Goal: Find specific page/section: Find specific page/section

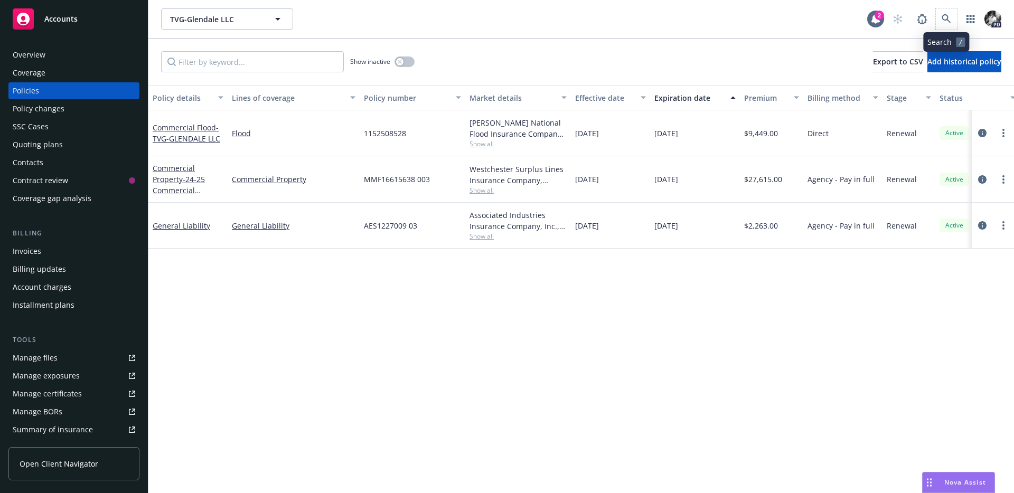
click at [956, 15] on span at bounding box center [945, 18] width 21 height 21
click at [944, 16] on icon at bounding box center [946, 19] width 10 height 10
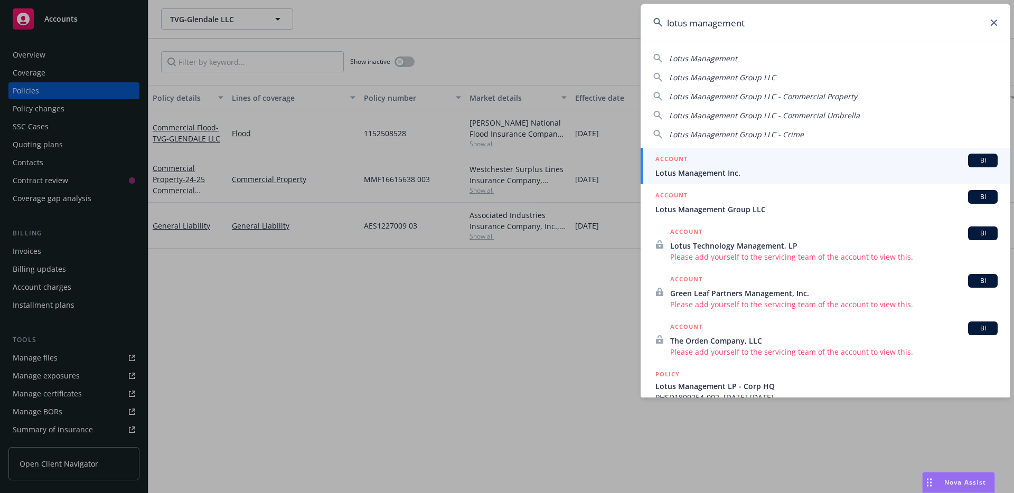
type input "lotus management"
click at [722, 176] on span "Lotus Management Inc." at bounding box center [826, 172] width 342 height 11
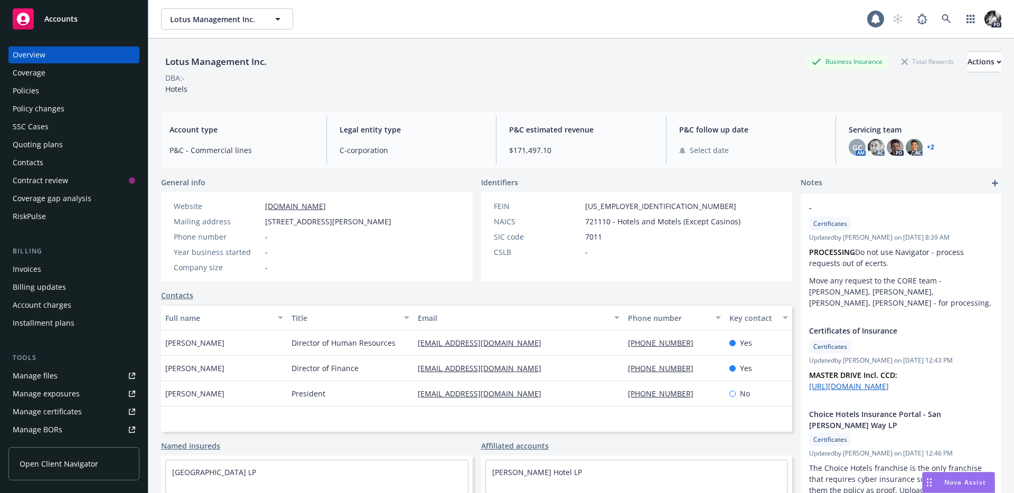
click at [43, 93] on div "Policies" at bounding box center [74, 90] width 122 height 17
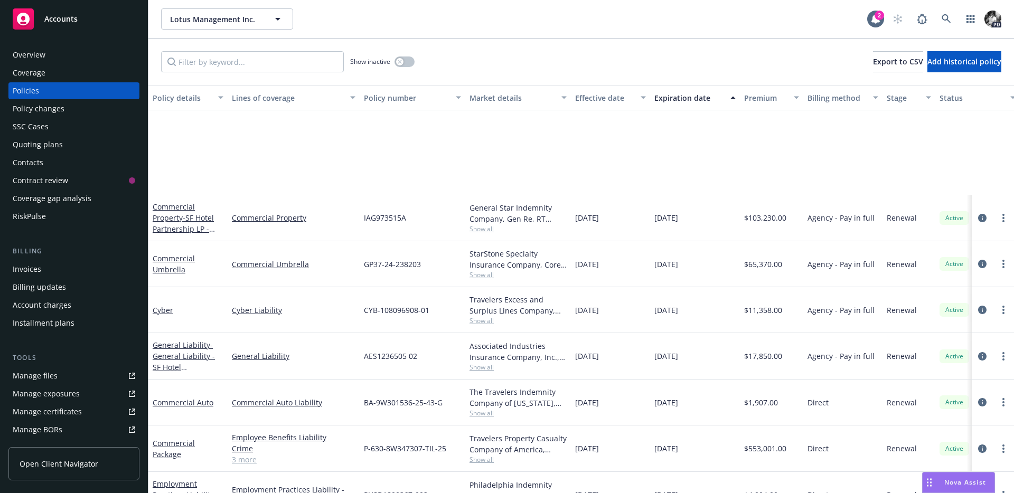
scroll to position [143, 0]
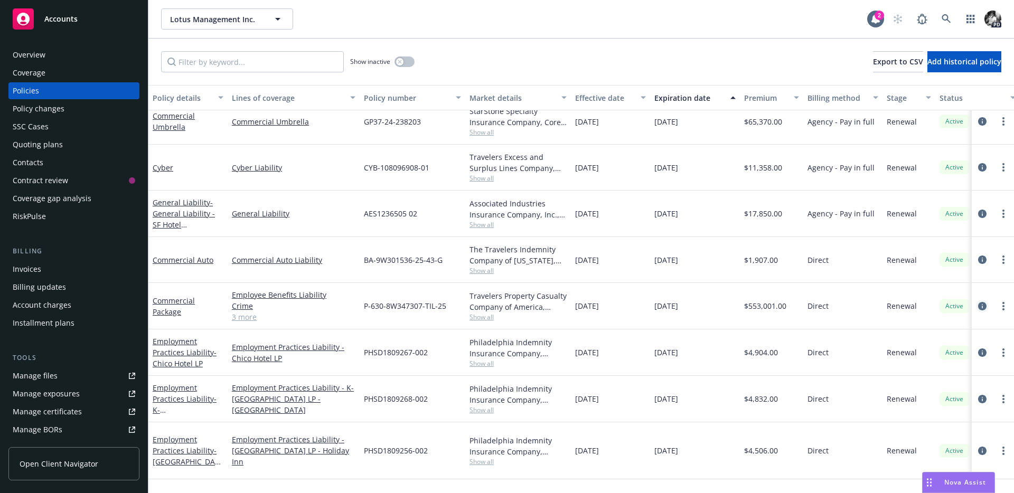
click at [982, 302] on icon "circleInformation" at bounding box center [982, 306] width 8 height 8
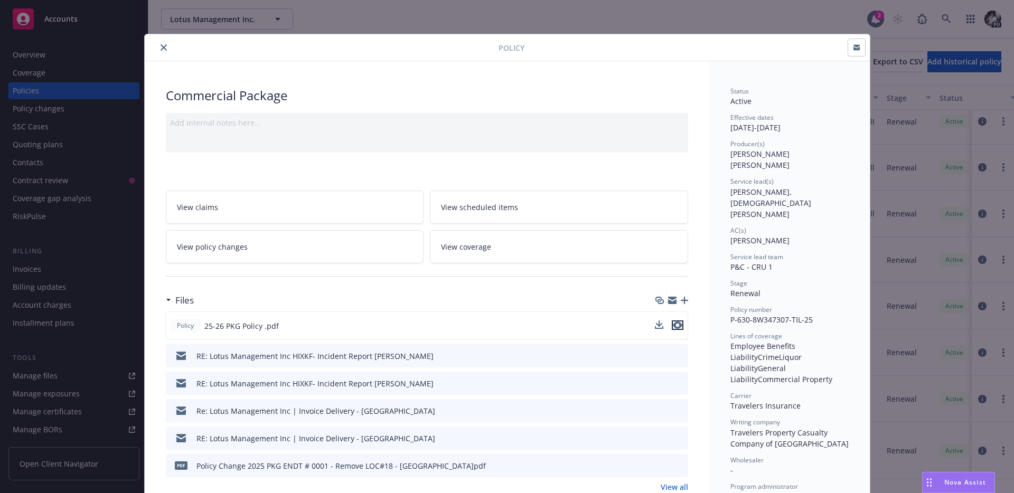
click at [679, 324] on icon "preview file" at bounding box center [678, 325] width 10 height 7
click at [168, 47] on button "close" at bounding box center [163, 47] width 13 height 13
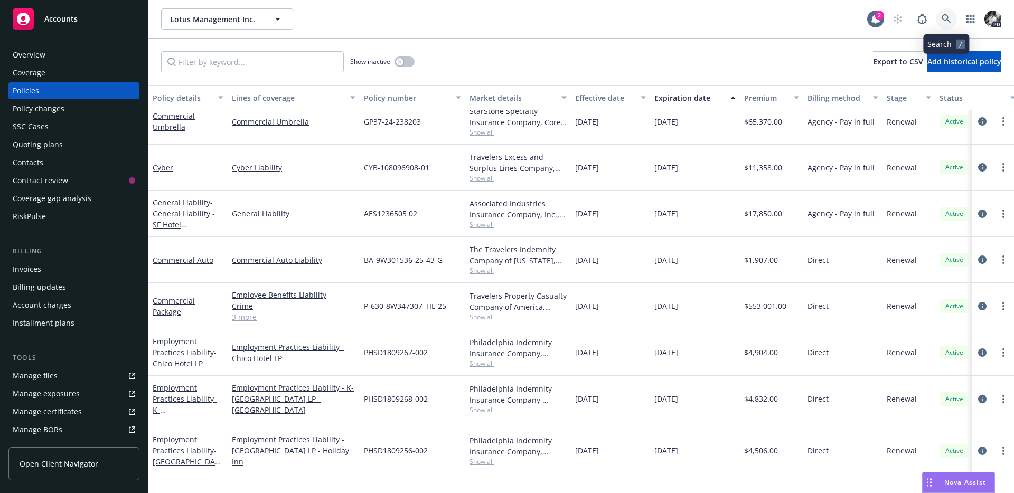
click at [954, 22] on link at bounding box center [945, 18] width 21 height 21
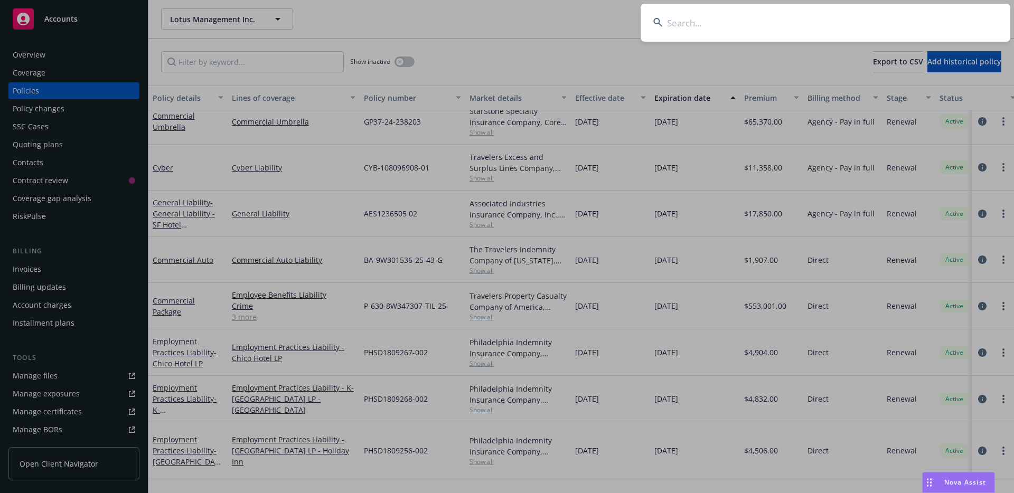
type input "b"
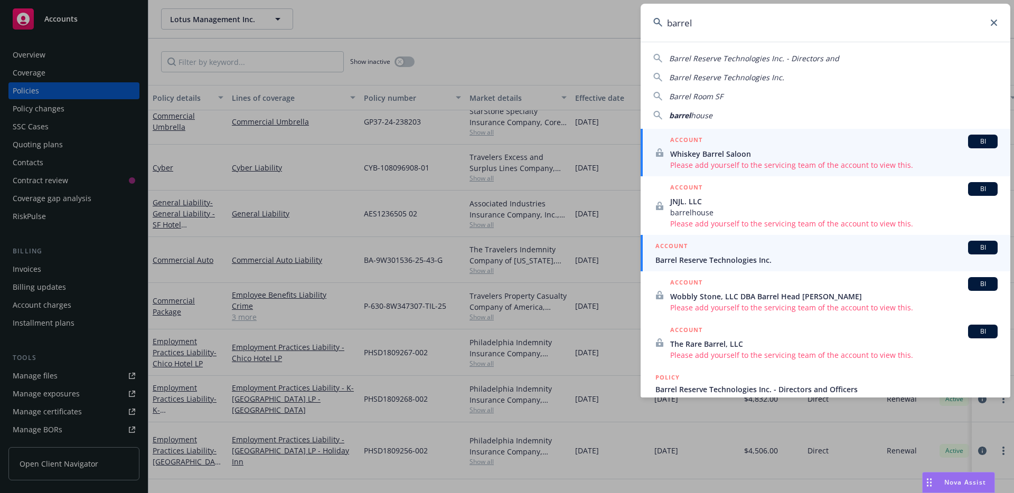
type input "barrel"
click at [717, 260] on span "Barrel Reserve Technologies Inc." at bounding box center [826, 259] width 342 height 11
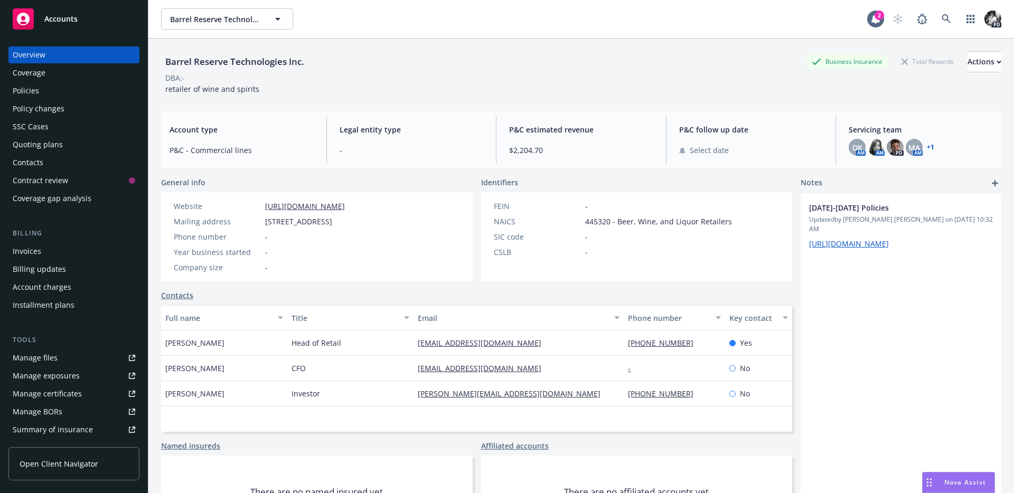
click at [82, 364] on link "Manage files" at bounding box center [73, 357] width 131 height 17
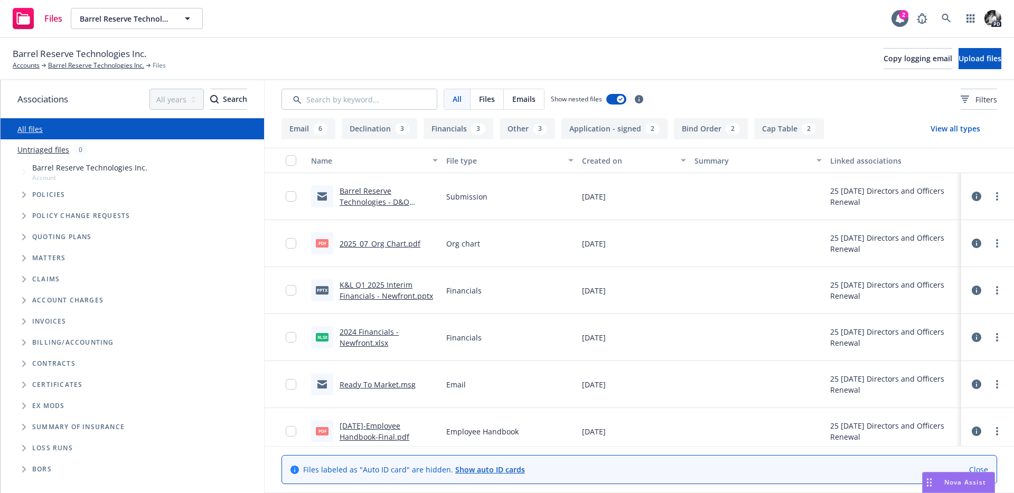
click at [388, 242] on link "2025_07_Org Chart.pdf" at bounding box center [379, 244] width 81 height 10
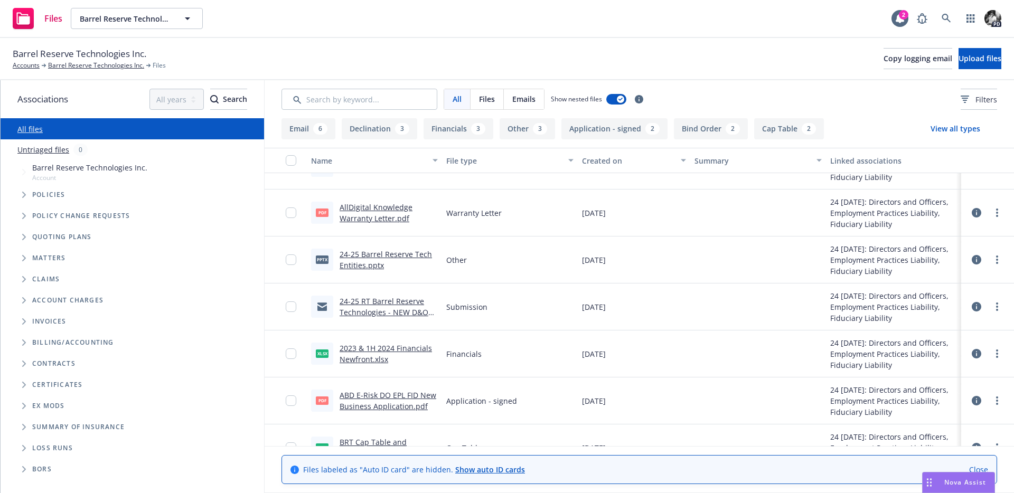
scroll to position [1413, 0]
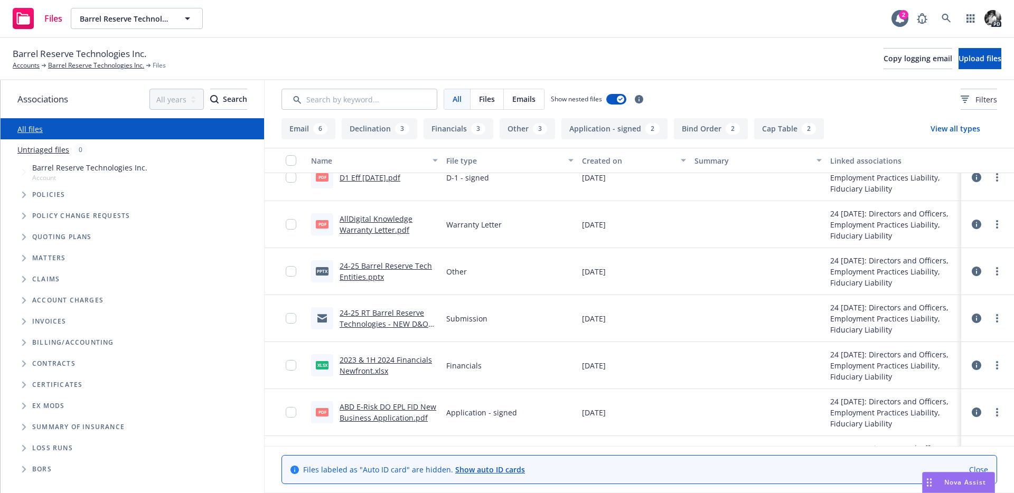
click at [399, 406] on link "ABD E-Risk DO EPL FID New Business Application.pdf" at bounding box center [387, 412] width 97 height 21
